Goal: Task Accomplishment & Management: Manage account settings

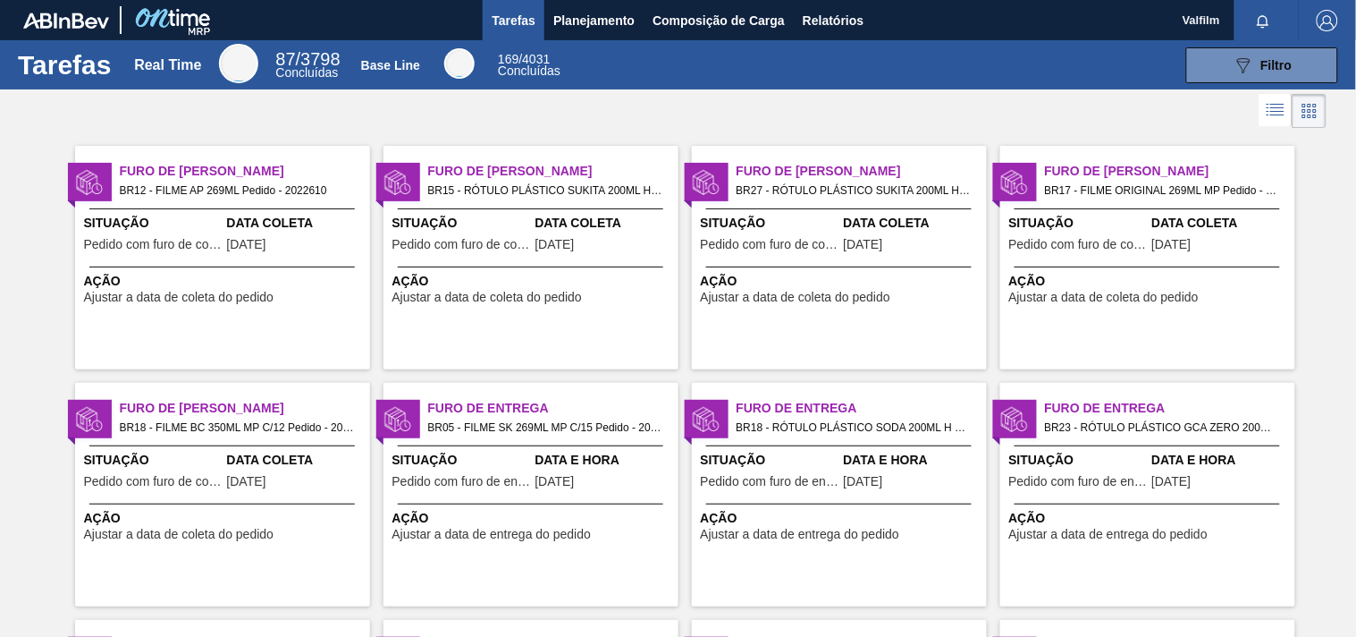
click at [775, 296] on span "Ajustar a data de coleta do pedido" at bounding box center [796, 297] width 190 height 13
